Goal: Navigation & Orientation: Find specific page/section

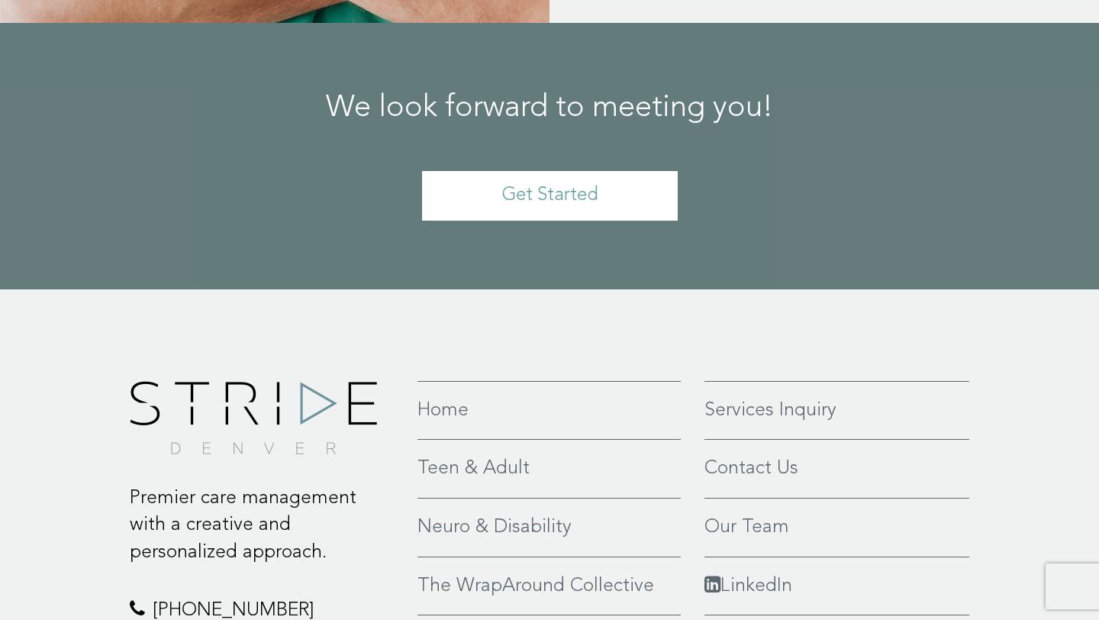
scroll to position [3441, 0]
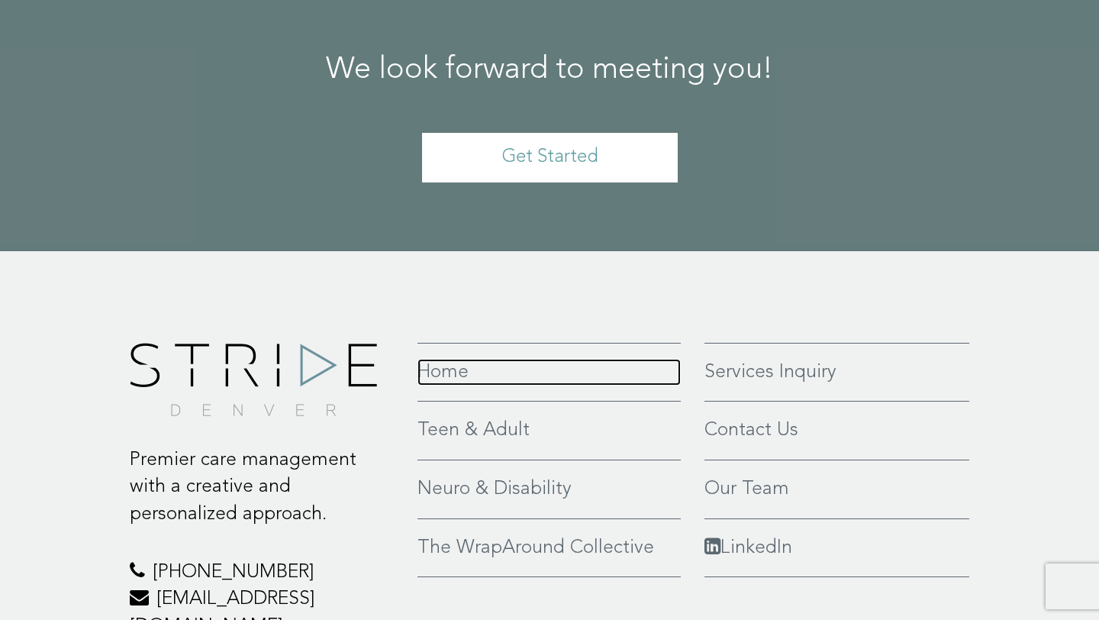
click at [463, 359] on link "Home" at bounding box center [549, 372] width 263 height 27
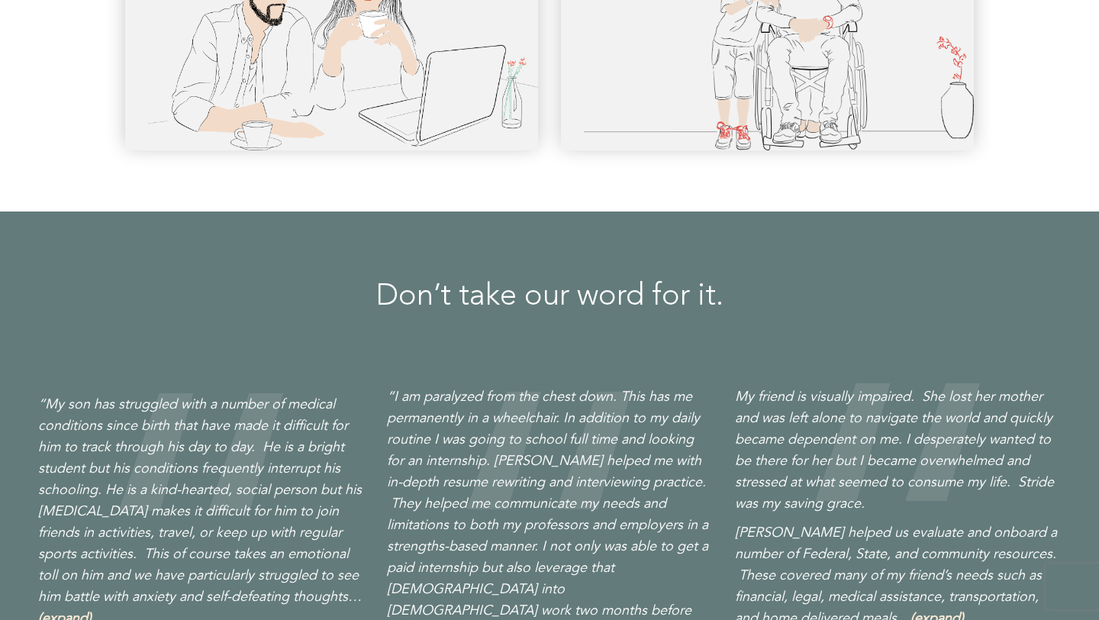
scroll to position [1614, 0]
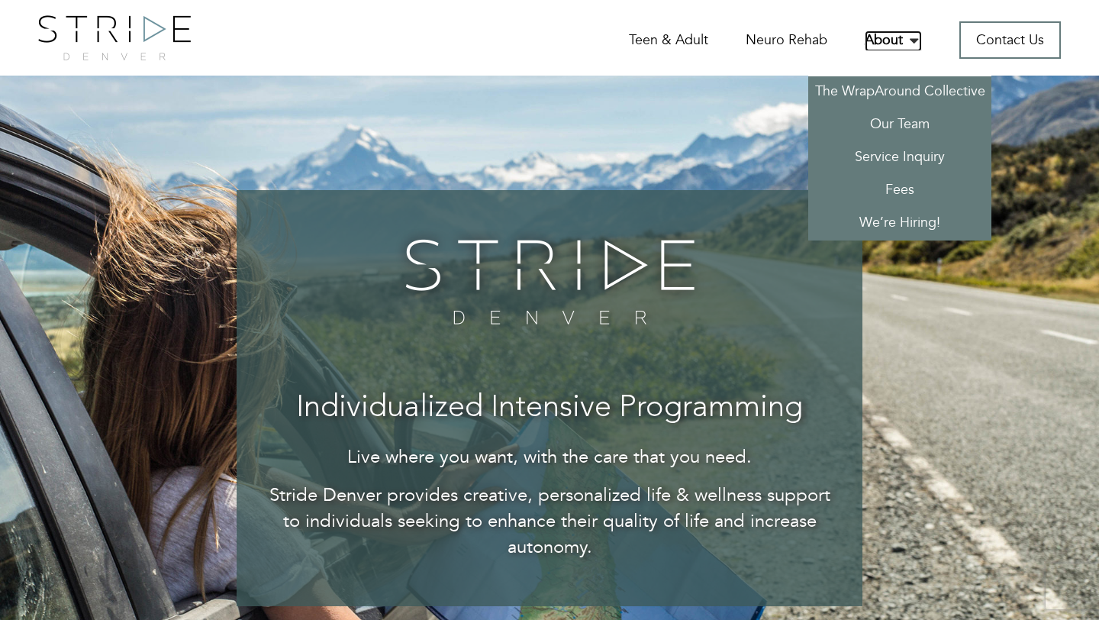
click at [879, 36] on link "About" at bounding box center [893, 41] width 57 height 21
click at [870, 116] on link "Our Team" at bounding box center [899, 125] width 183 height 33
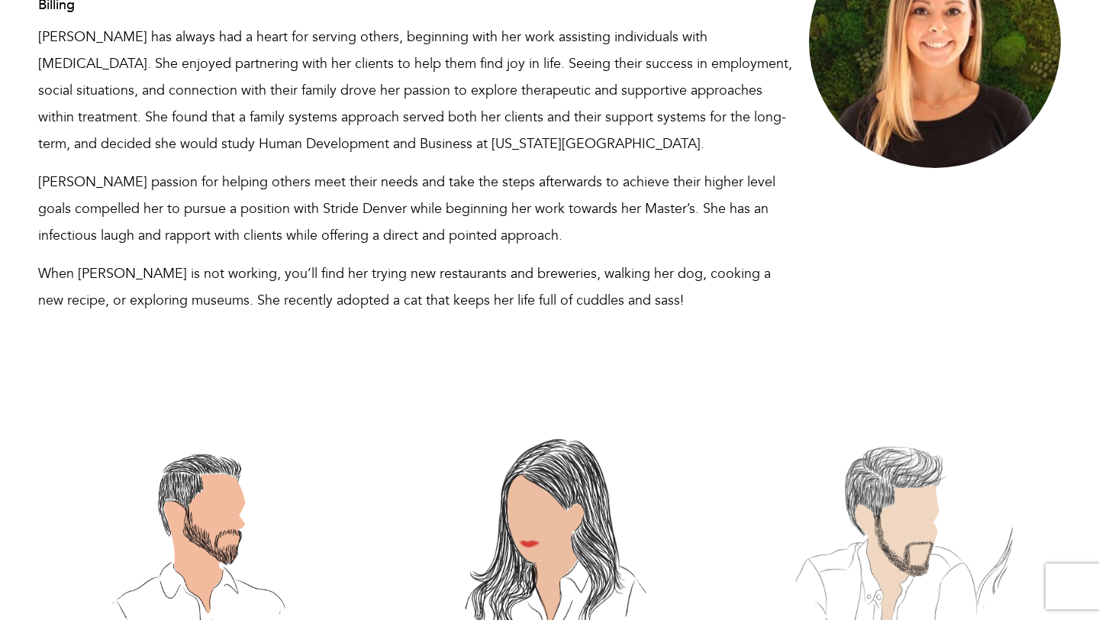
scroll to position [10675, 0]
